Goal: Task Accomplishment & Management: Use online tool/utility

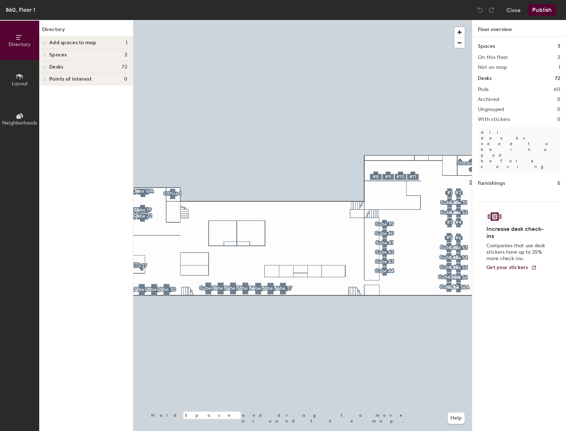
click at [85, 76] on span "Points of interest" at bounding box center [70, 79] width 42 height 6
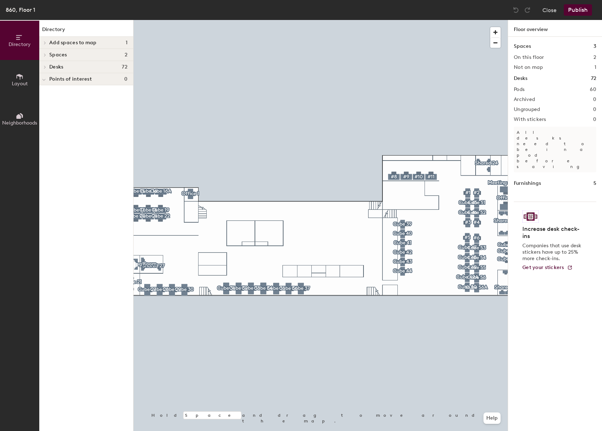
click at [22, 76] on icon at bounding box center [19, 77] width 6 height 6
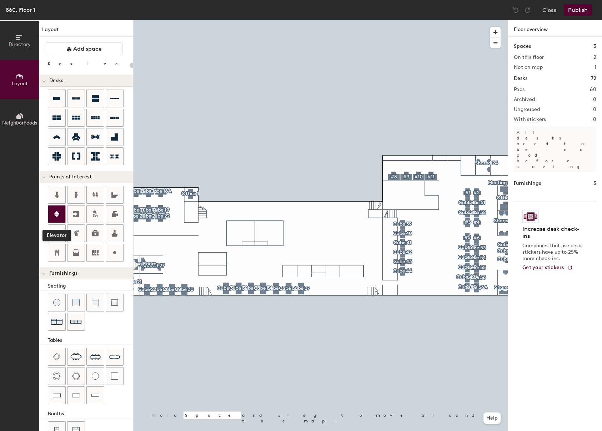
click at [57, 215] on icon at bounding box center [56, 214] width 5 height 6
click at [114, 249] on icon at bounding box center [114, 252] width 9 height 9
type input "20"
type input "Closet"
click at [114, 252] on circle at bounding box center [114, 252] width 3 height 3
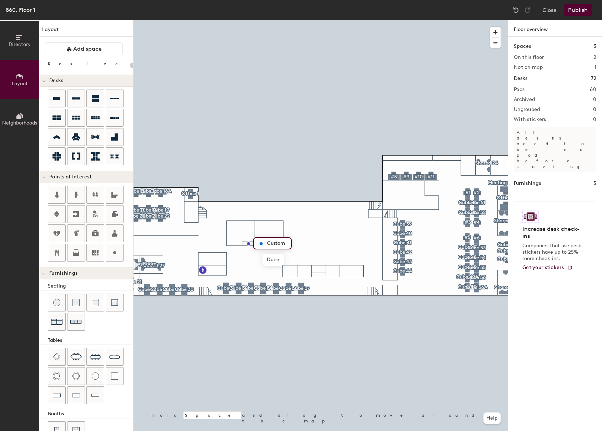
type input "20"
type input "Closet"
click at [238, 232] on div "Directory Layout Neighborhoods Layout Add space Resize Desks Points of Interest…" at bounding box center [301, 225] width 602 height 411
drag, startPoint x: 114, startPoint y: 195, endPoint x: 268, endPoint y: 232, distance: 158.3
click at [268, 232] on div "Directory Layout Neighborhoods Layout Add space Resize Desks Points of Interest…" at bounding box center [301, 225] width 602 height 411
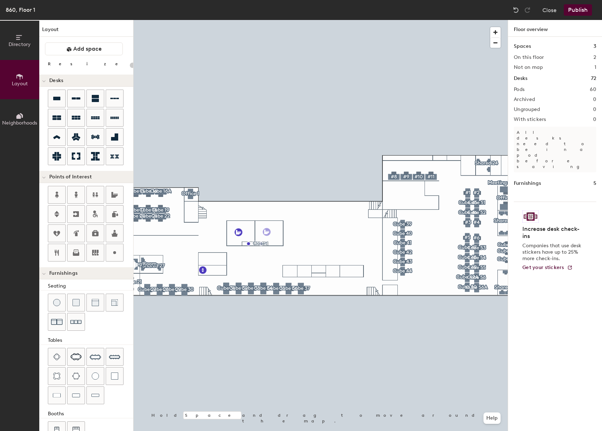
click at [267, 232] on div "Directory Layout Neighborhoods Layout Add space Resize Desks Points of Interest…" at bounding box center [301, 225] width 602 height 411
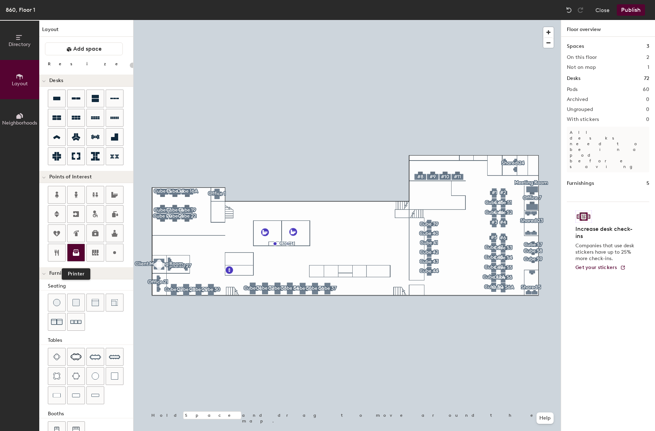
click at [79, 254] on icon at bounding box center [76, 254] width 6 height 4
click at [75, 253] on icon at bounding box center [76, 252] width 9 height 9
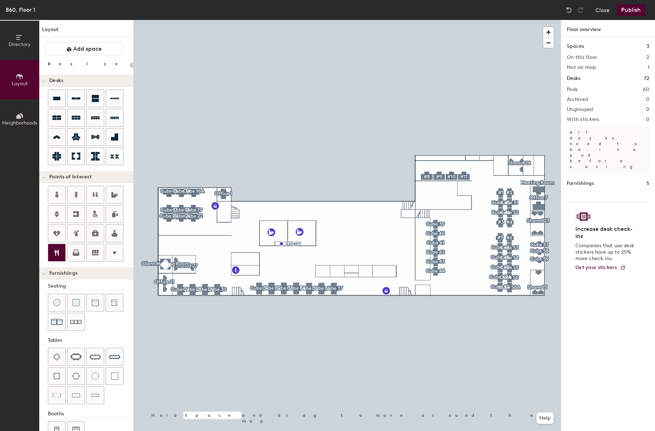
click at [56, 251] on icon at bounding box center [56, 252] width 9 height 9
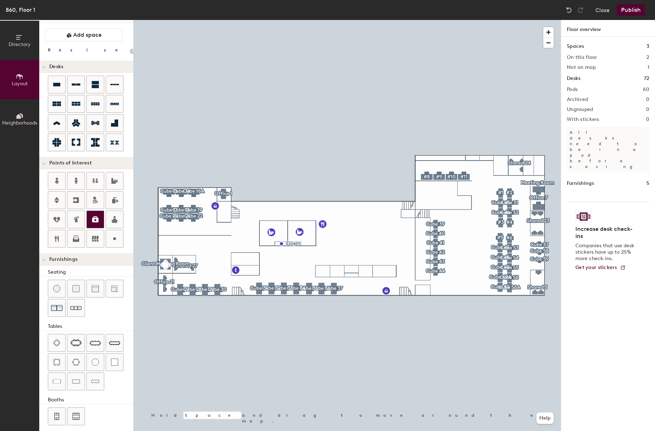
scroll to position [20, 0]
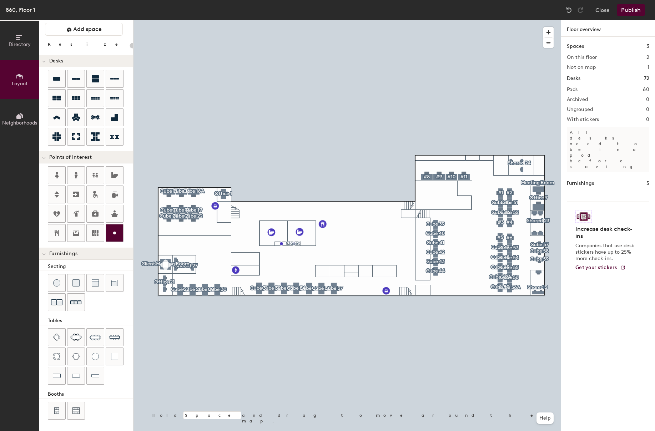
click at [111, 230] on icon at bounding box center [114, 233] width 9 height 9
type input "20"
type input "Lunchroom"
click at [348, 20] on div at bounding box center [346, 20] width 427 height 0
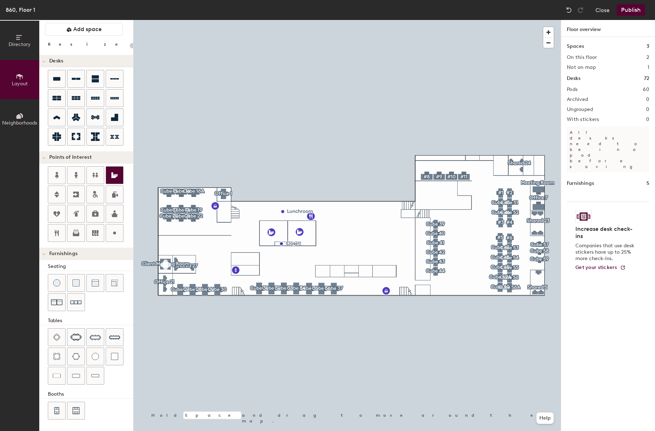
click at [114, 176] on icon at bounding box center [114, 175] width 6 height 6
click at [108, 173] on div at bounding box center [114, 175] width 17 height 17
click at [117, 236] on icon at bounding box center [114, 233] width 9 height 9
type input "20"
type input "Storage"
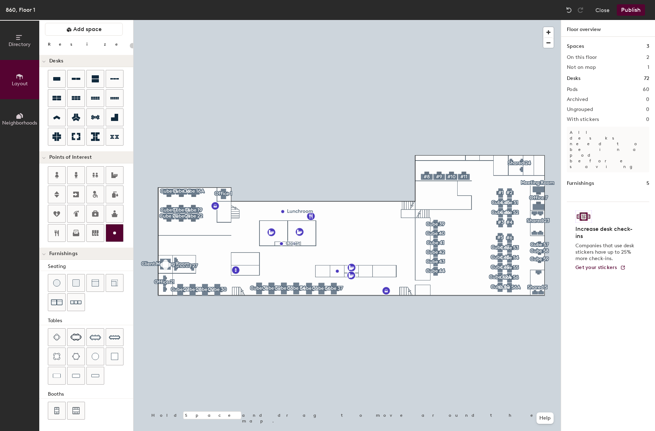
click at [112, 230] on icon at bounding box center [114, 233] width 9 height 9
type input "20"
type input "IT Closet"
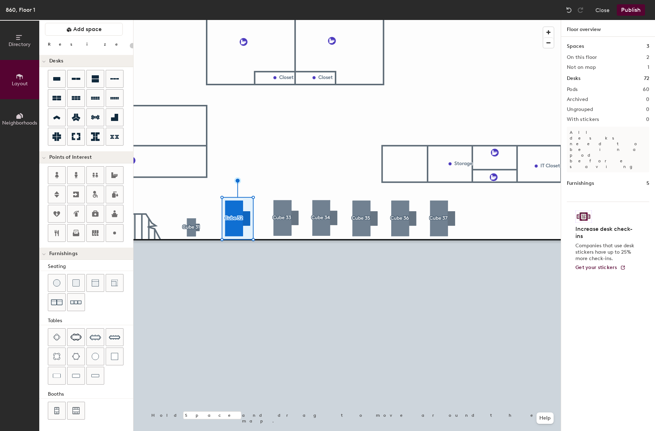
type input "20"
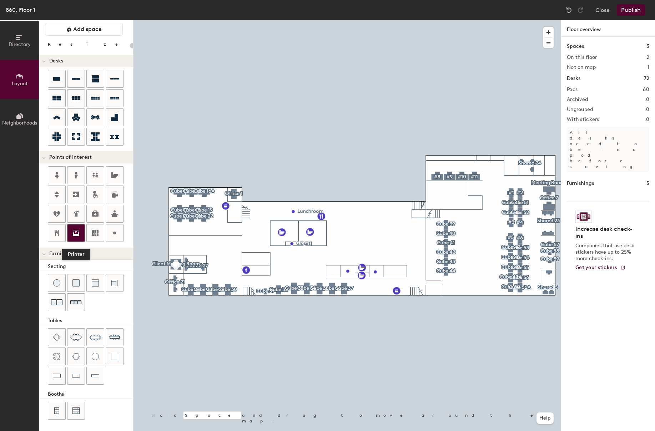
click at [78, 228] on div at bounding box center [75, 233] width 17 height 17
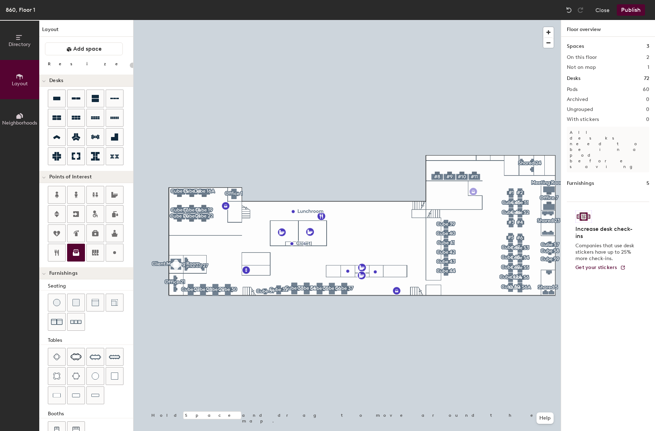
scroll to position [20, 0]
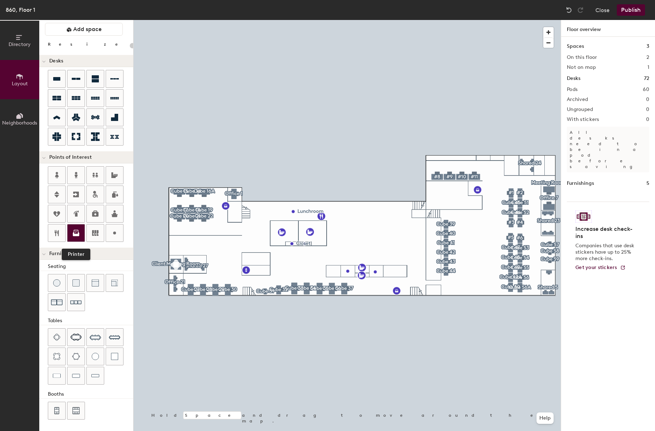
click at [75, 231] on icon at bounding box center [76, 233] width 9 height 9
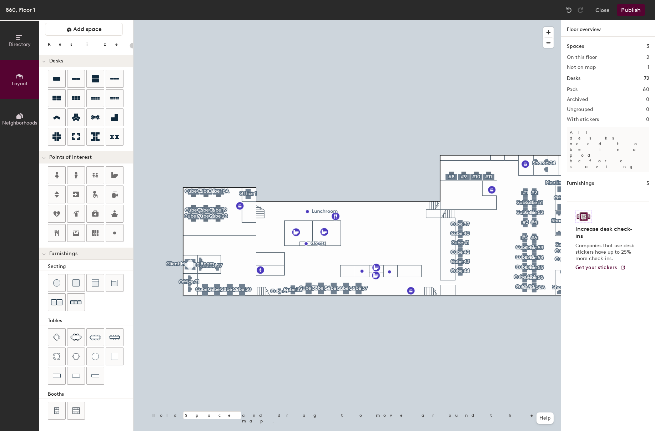
click at [637, 12] on button "Publish" at bounding box center [631, 9] width 28 height 11
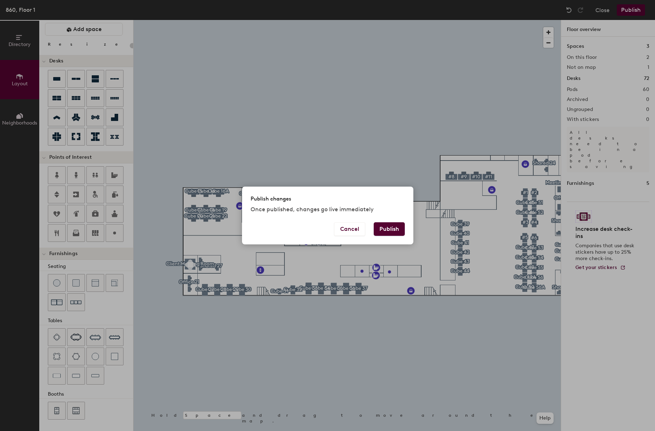
click at [389, 228] on button "Publish" at bounding box center [389, 229] width 31 height 14
type input "20"
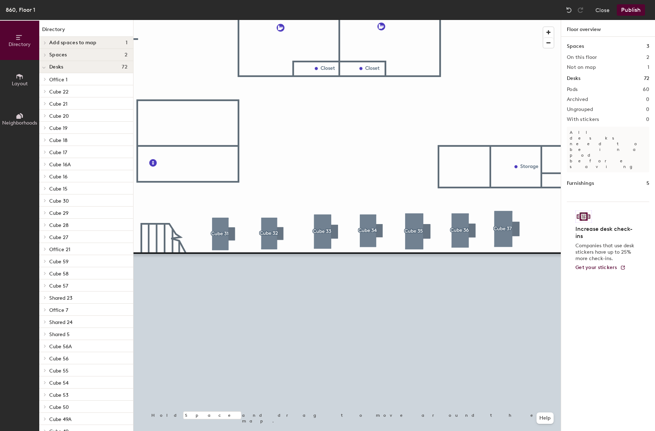
click at [306, 20] on div at bounding box center [346, 20] width 427 height 0
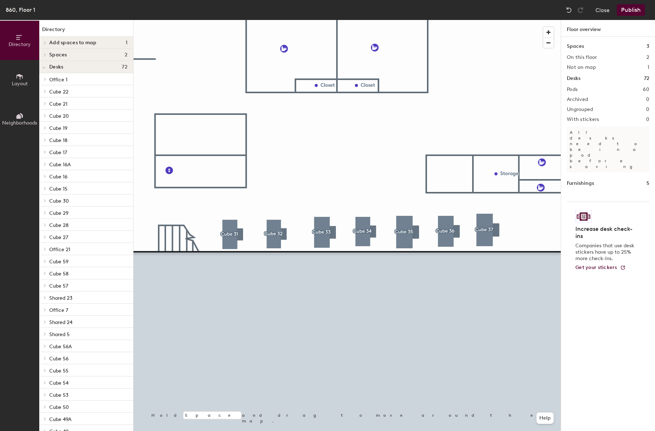
click at [636, 10] on button "Publish" at bounding box center [631, 9] width 28 height 11
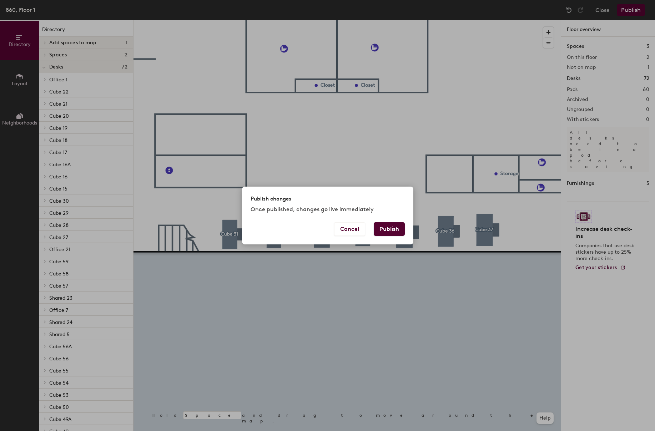
click at [383, 232] on button "Publish" at bounding box center [389, 229] width 31 height 14
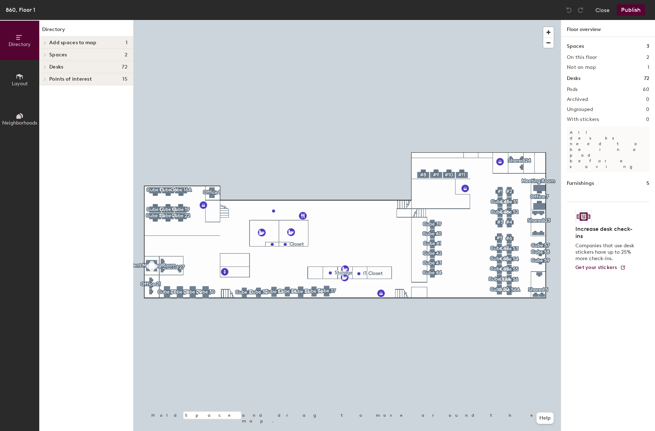
click at [75, 36] on h1 "Directory" at bounding box center [86, 31] width 94 height 11
click at [73, 40] on span "Add spaces to map" at bounding box center [72, 43] width 47 height 6
click at [74, 58] on p "Double Pod" at bounding box center [62, 54] width 26 height 8
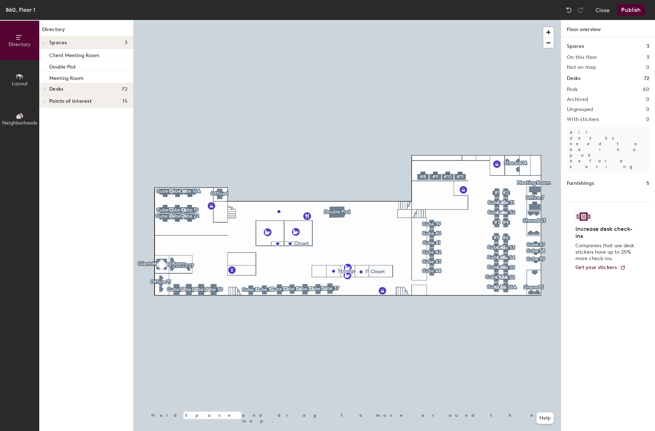
click at [620, 8] on button "Publish" at bounding box center [631, 9] width 28 height 11
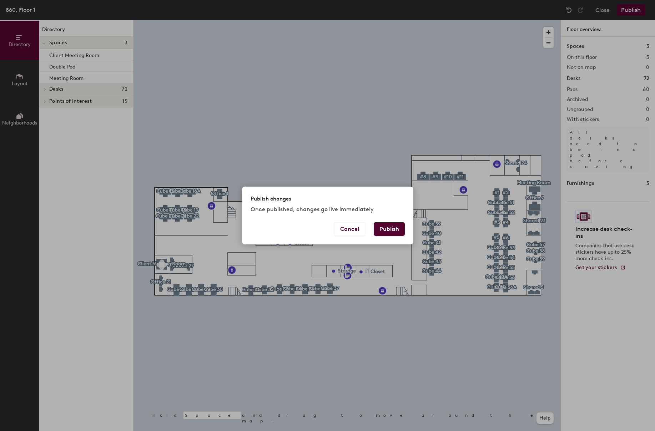
click at [382, 226] on button "Publish" at bounding box center [389, 229] width 31 height 14
